Goal: Task Accomplishment & Management: Complete application form

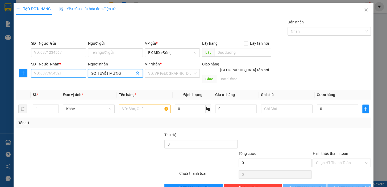
type input "SƠ TUYẾT MỪNG"
click at [56, 70] on input "SĐT Người Nhận *" at bounding box center [58, 73] width 55 height 9
type input "0906914670"
click at [51, 55] on input "SĐT Người Gửi" at bounding box center [58, 52] width 55 height 9
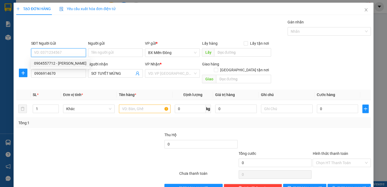
click at [58, 64] on div "0904557712 - [PERSON_NAME]" at bounding box center [60, 63] width 52 height 6
type input "0904557712"
type input "[PERSON_NAME]"
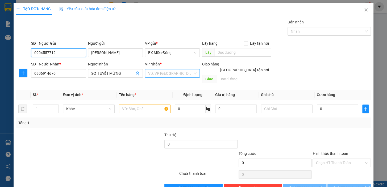
click at [171, 77] on div "VD: VP [GEOGRAPHIC_DATA]" at bounding box center [172, 73] width 55 height 9
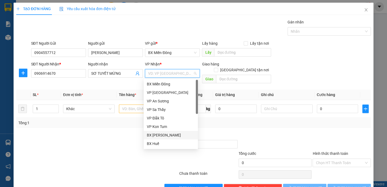
type input "240.000"
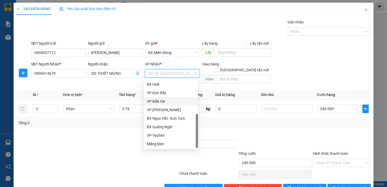
click at [165, 100] on div "VP Đắk Hà" at bounding box center [171, 101] width 48 height 6
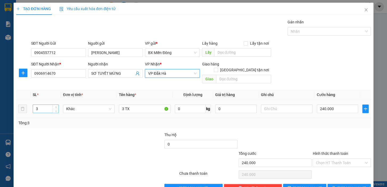
click at [43, 105] on input "3" at bounding box center [46, 109] width 26 height 8
type input "2"
type input "2 TX"
type input "1"
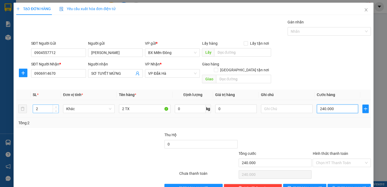
type input "1"
type input "10"
type input "100"
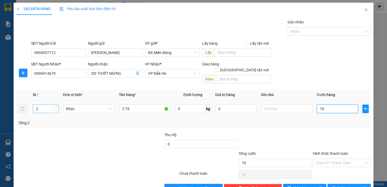
type input "100"
type input "10"
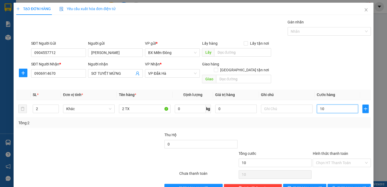
type input "1"
type input "0"
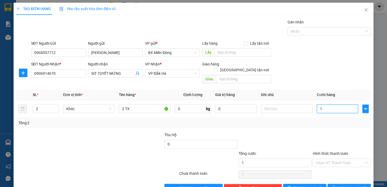
type input "0"
type input "5"
type input "05"
type input "50"
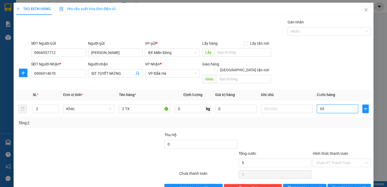
type input "50"
type input "050"
type input "5"
type input "05"
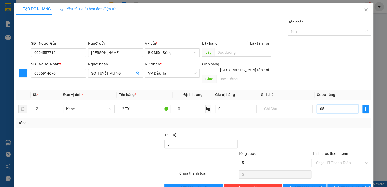
type input "0"
type input "2"
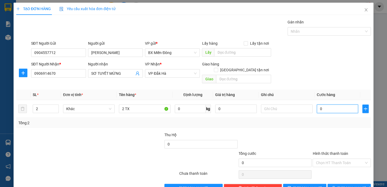
type input "02"
type input "20"
type input "020"
type input "200"
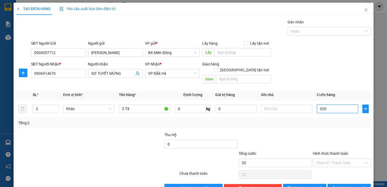
type input "200"
type input "0.200"
type input "200.000"
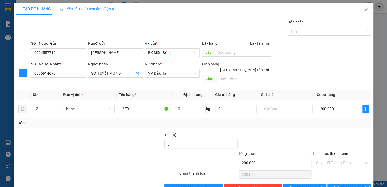
click at [311, 120] on div "Tổng: 2" at bounding box center [193, 123] width 350 height 6
click at [352, 185] on span "[PERSON_NAME] và In" at bounding box center [356, 188] width 37 height 6
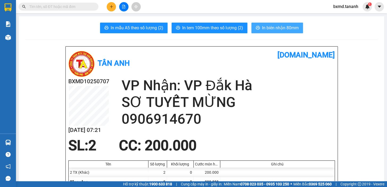
click at [285, 31] on span "In biên nhận 80mm" at bounding box center [280, 27] width 37 height 7
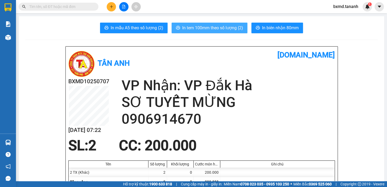
click at [234, 25] on span "In tem 100mm theo số lượng (2)" at bounding box center [212, 27] width 61 height 7
